Goal: Transaction & Acquisition: Purchase product/service

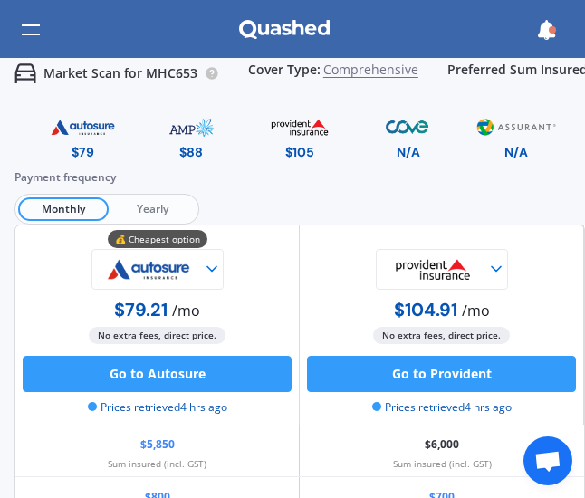
click at [138, 205] on span "Yearly" at bounding box center [152, 209] width 87 height 24
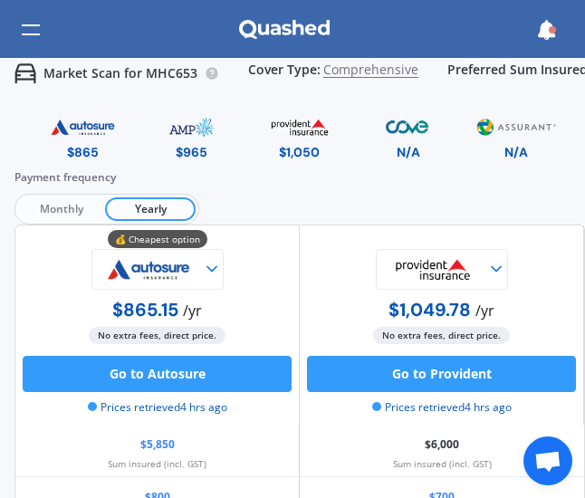
click at [61, 204] on span "Monthly" at bounding box center [61, 209] width 87 height 24
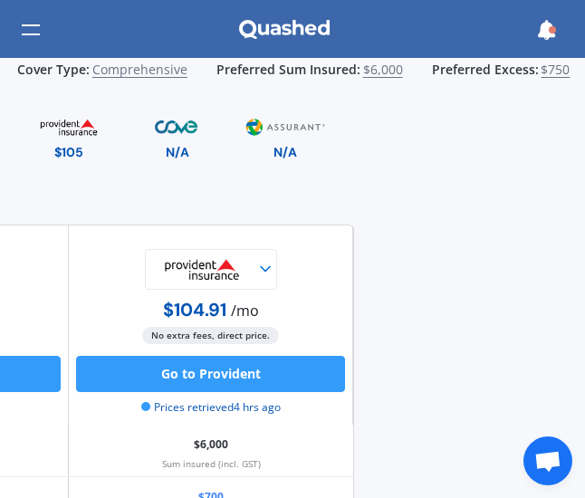
scroll to position [0, 304]
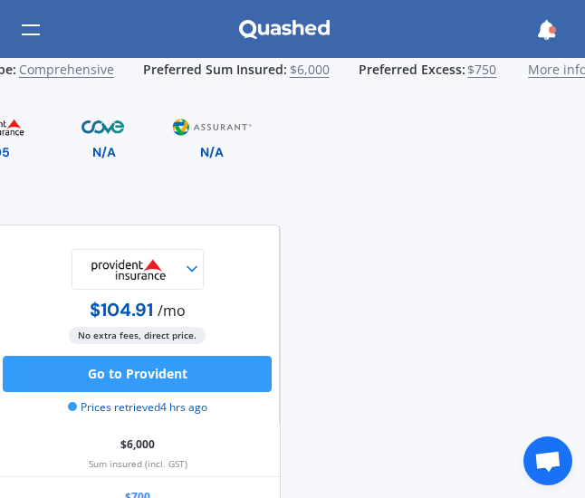
click at [298, 68] on span "$6,000" at bounding box center [310, 73] width 40 height 23
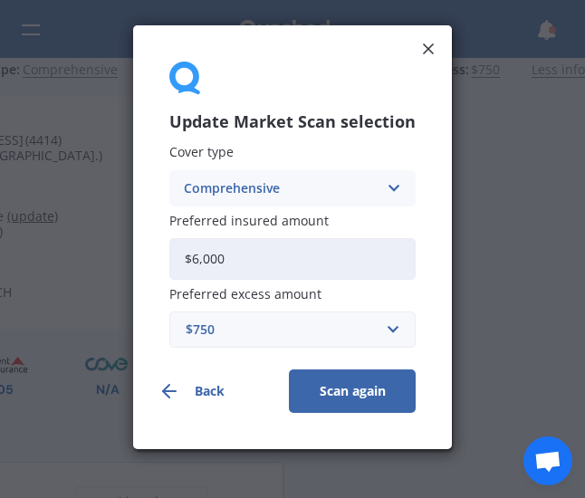
scroll to position [0, 299]
click at [218, 259] on input "$6,000" at bounding box center [292, 259] width 246 height 42
drag, startPoint x: 266, startPoint y: 251, endPoint x: 96, endPoint y: 269, distance: 171.1
click at [96, 269] on div "Update Market Scan selection Cover type Comprehensive Comprehensive Third Party…" at bounding box center [292, 249] width 585 height 498
type input "$400"
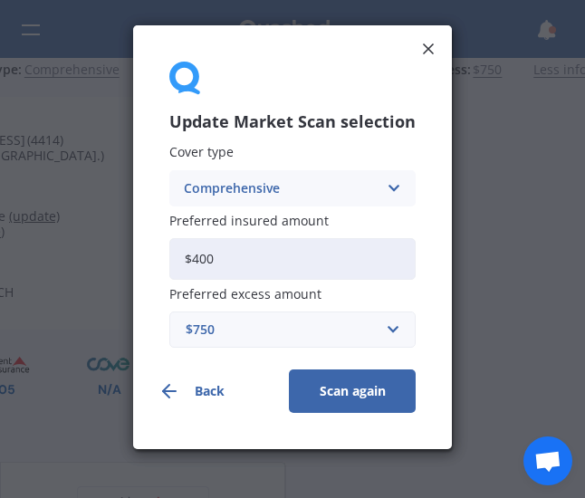
click at [338, 396] on button "Scan again" at bounding box center [352, 390] width 127 height 43
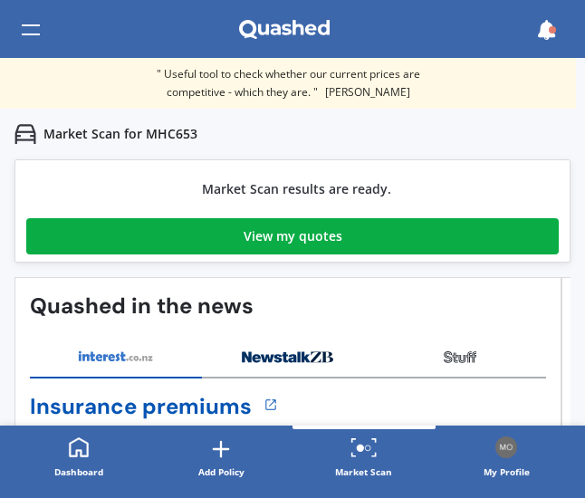
click at [315, 236] on div "View my quotes" at bounding box center [292, 236] width 99 height 36
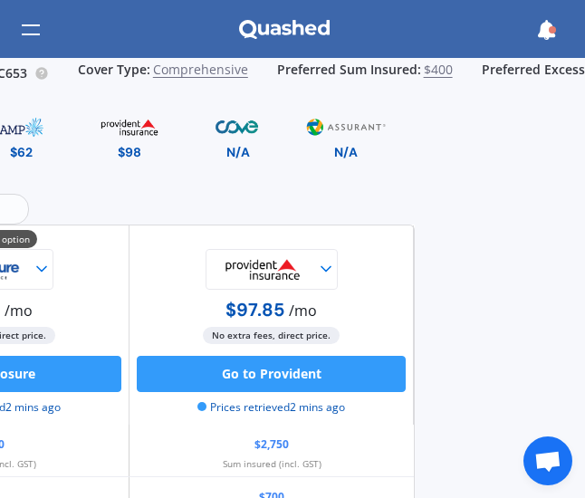
scroll to position [0, 159]
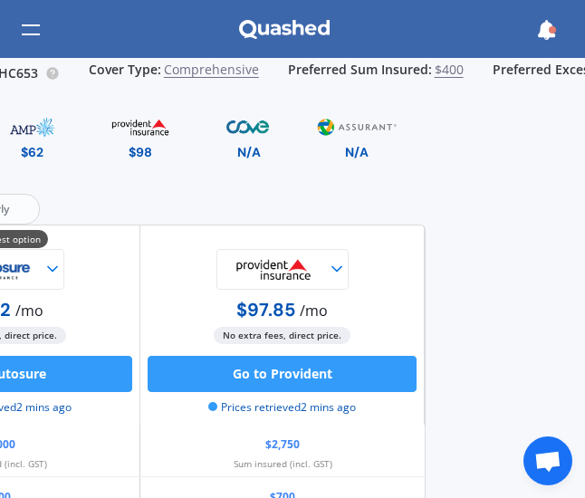
click at [221, 74] on span "Comprehensive" at bounding box center [211, 73] width 95 height 23
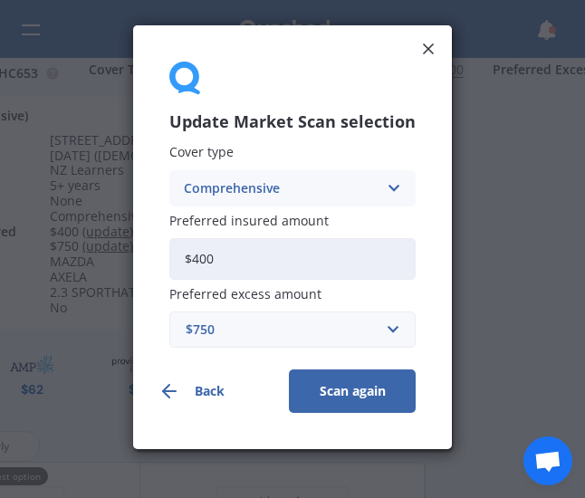
click at [389, 180] on icon at bounding box center [393, 188] width 15 height 20
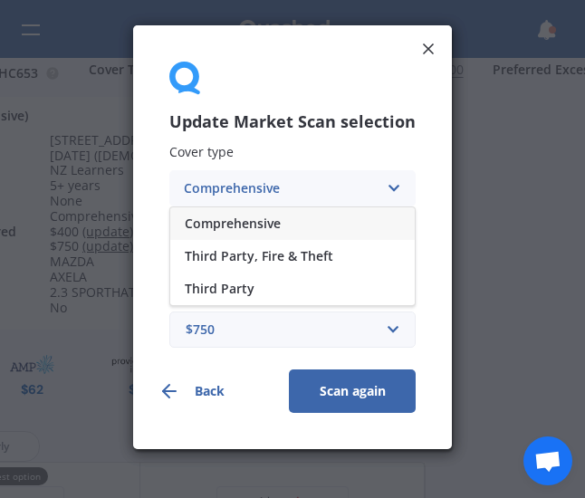
click at [245, 213] on div "Comprehensive" at bounding box center [292, 223] width 244 height 33
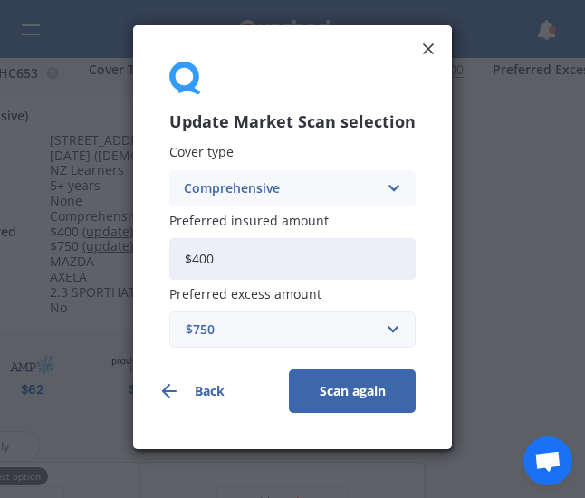
click at [266, 259] on input "$400" at bounding box center [292, 259] width 246 height 42
type input "$4"
type input "$5,000"
click at [263, 319] on div "$750" at bounding box center [282, 329] width 192 height 20
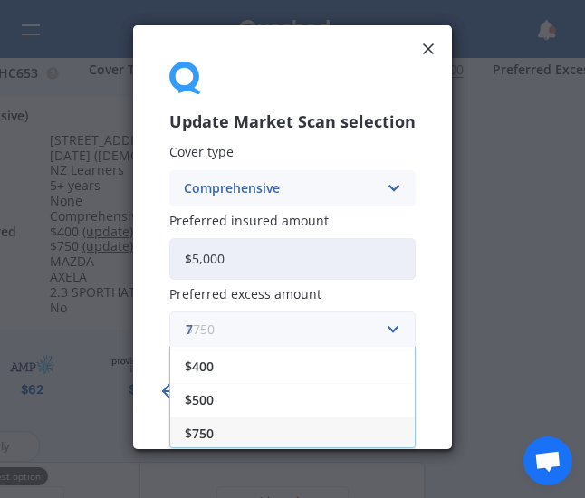
scroll to position [0, 0]
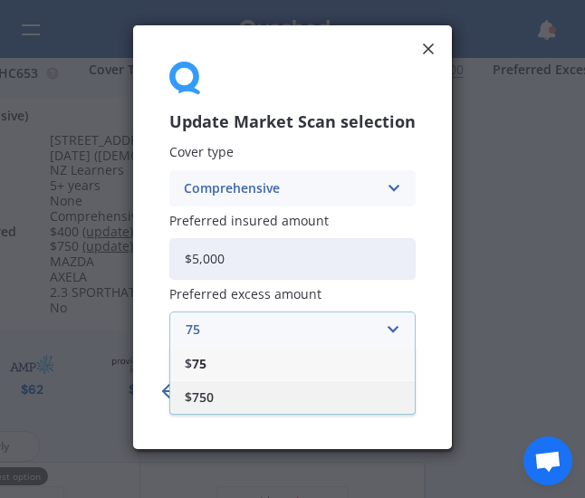
type input "75"
click at [279, 396] on div "$750" at bounding box center [292, 396] width 244 height 33
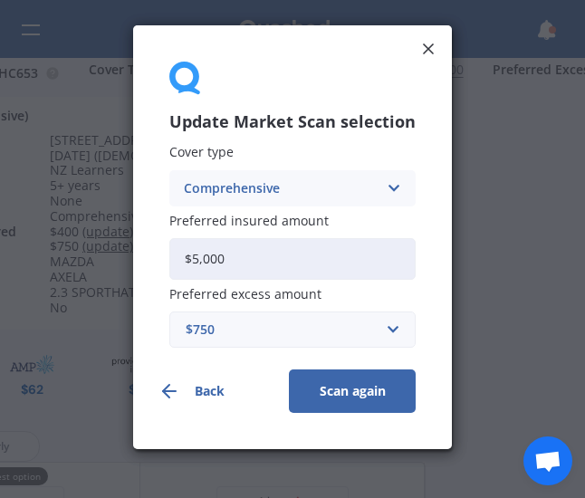
click at [360, 393] on button "Scan again" at bounding box center [352, 390] width 127 height 43
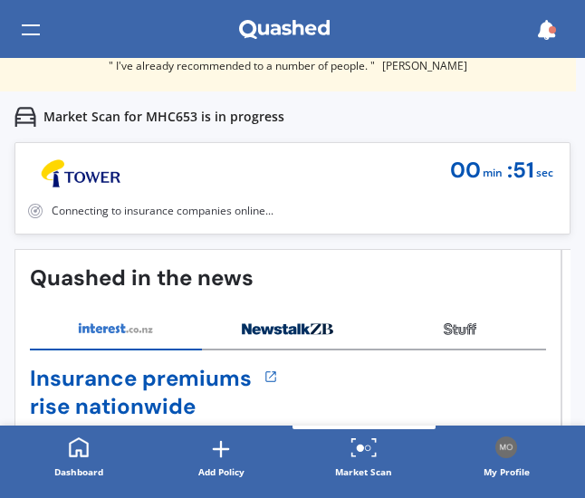
scroll to position [18, 0]
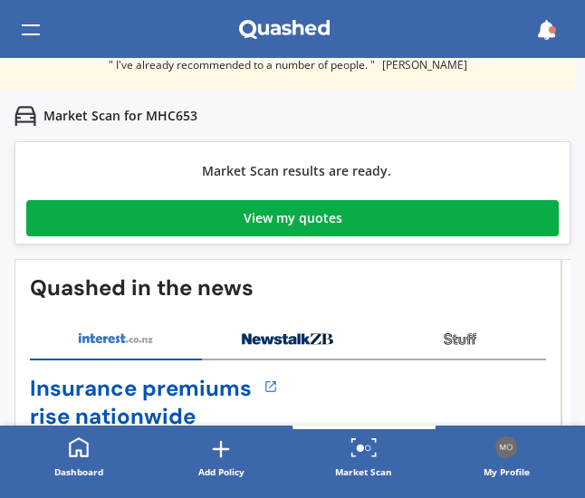
click at [286, 216] on div "View my quotes" at bounding box center [292, 218] width 99 height 36
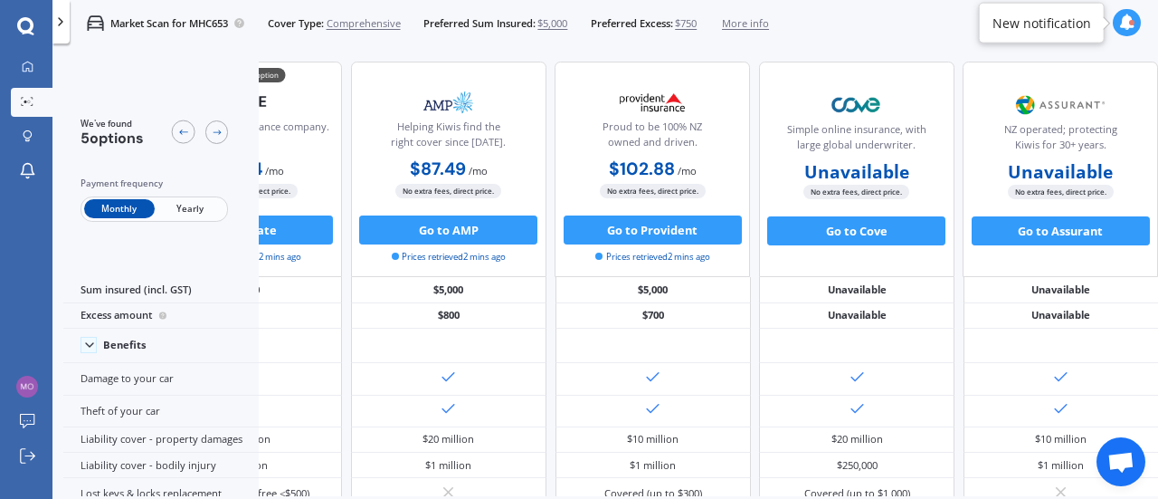
scroll to position [930, 149]
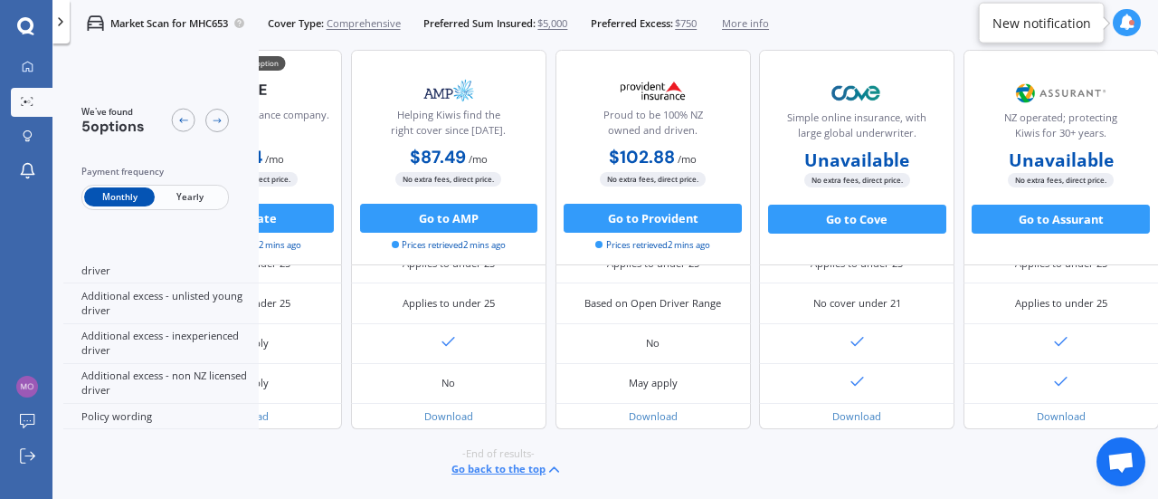
click at [509, 464] on button "Go back to the top" at bounding box center [507, 469] width 111 height 17
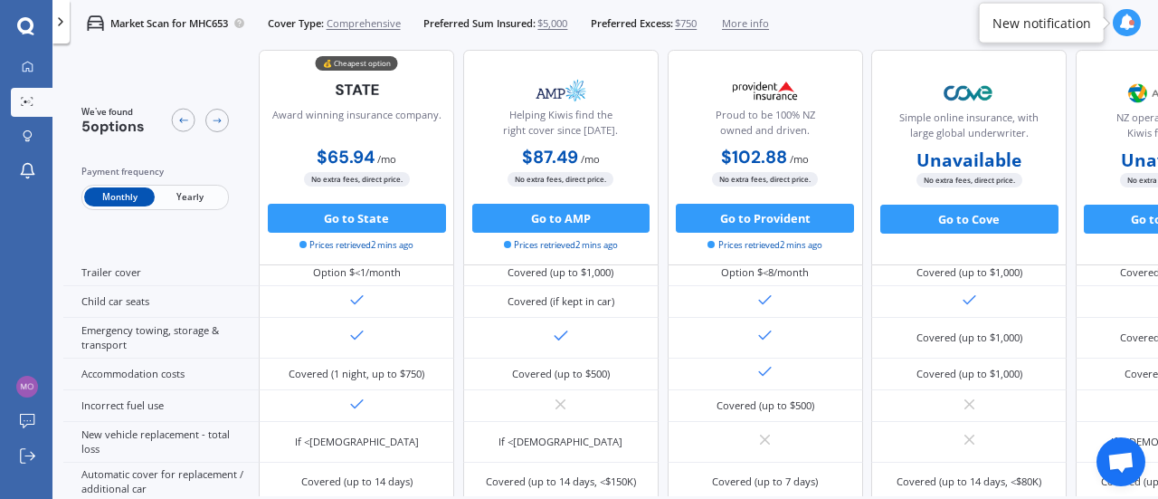
scroll to position [346, 0]
